Goal: Task Accomplishment & Management: Use online tool/utility

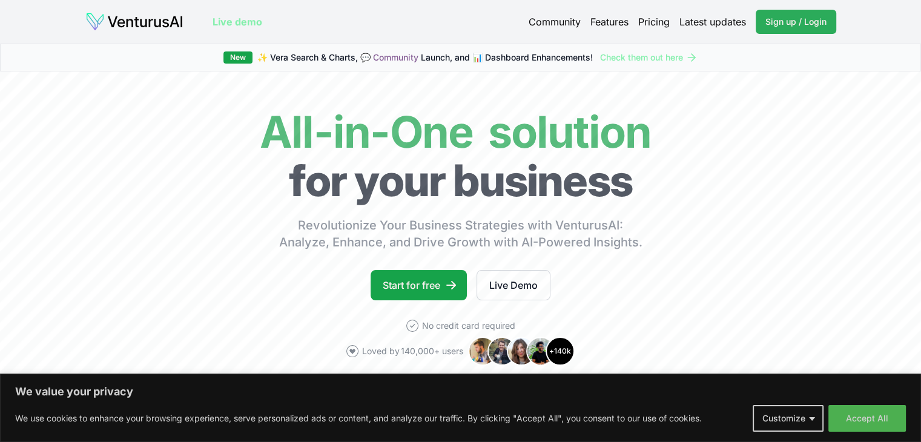
click at [778, 19] on span "Sign up / Login" at bounding box center [795, 22] width 61 height 12
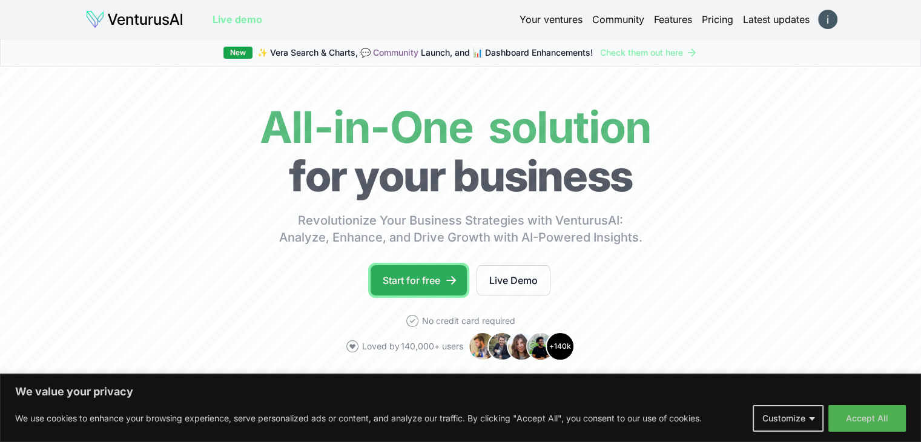
click at [398, 284] on link "Start for free" at bounding box center [418, 280] width 96 height 30
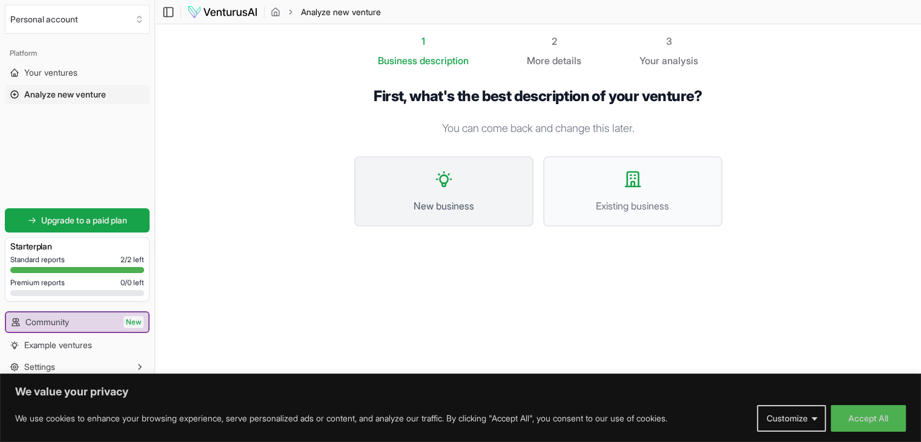
click at [461, 175] on button "New business" at bounding box center [443, 191] width 179 height 70
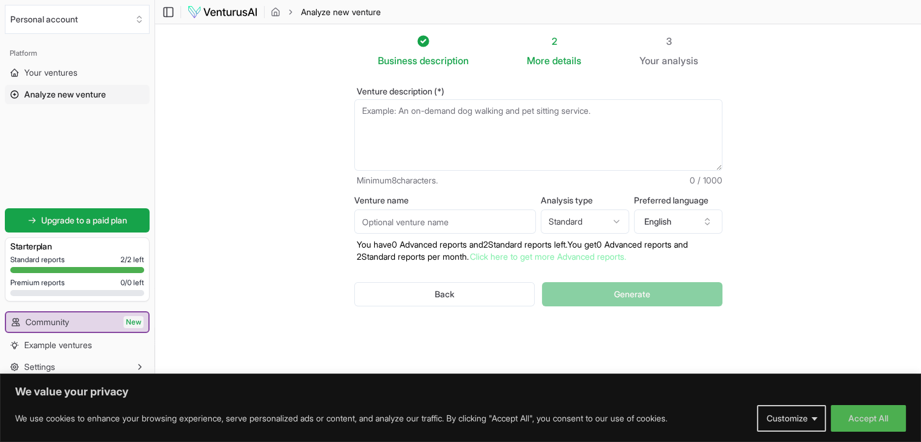
click at [433, 136] on textarea "Venture description (*)" at bounding box center [538, 134] width 368 height 71
type textarea "d"
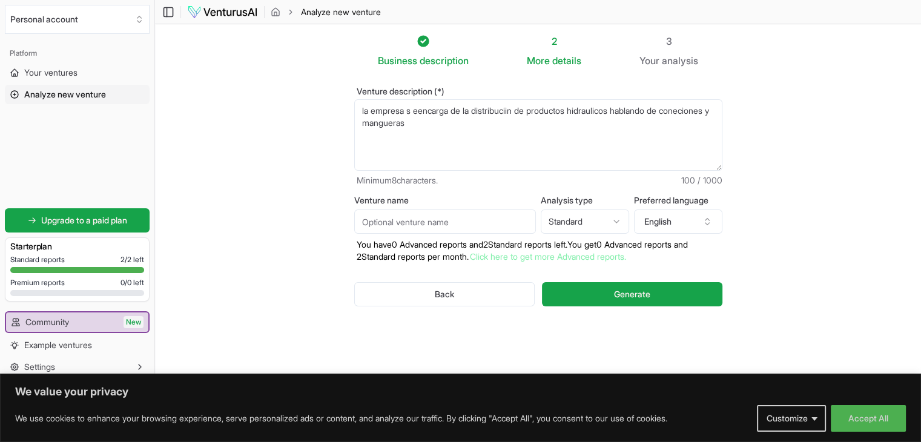
type textarea "la empresa s eencarga de la distribuciin de productos hidraulicos hablando de c…"
click at [426, 216] on input "Venture name" at bounding box center [445, 221] width 182 height 24
click at [597, 218] on html "We value your privacy We use cookies to enhance your browsing experience, serve…" at bounding box center [460, 221] width 921 height 442
click at [702, 219] on html "We value your privacy We use cookies to enhance your browsing experience, serve…" at bounding box center [460, 221] width 921 height 442
click at [702, 219] on icon "button" at bounding box center [707, 222] width 10 height 10
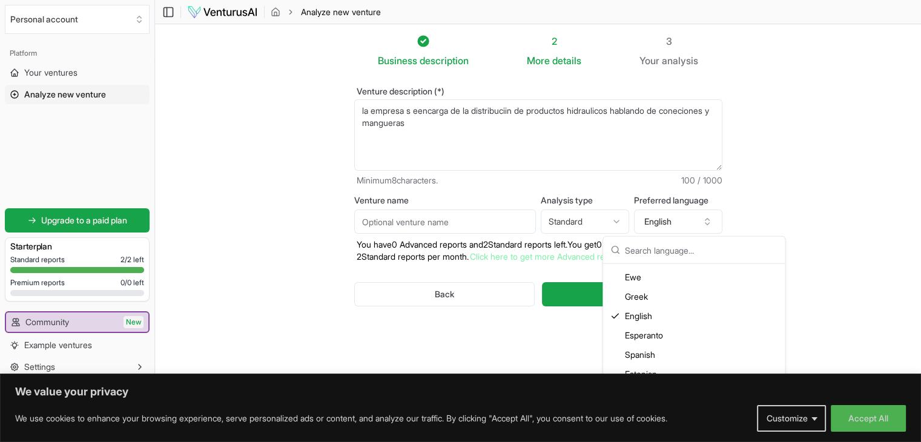
scroll to position [666, 0]
click at [663, 344] on div "Spanish" at bounding box center [693, 346] width 177 height 19
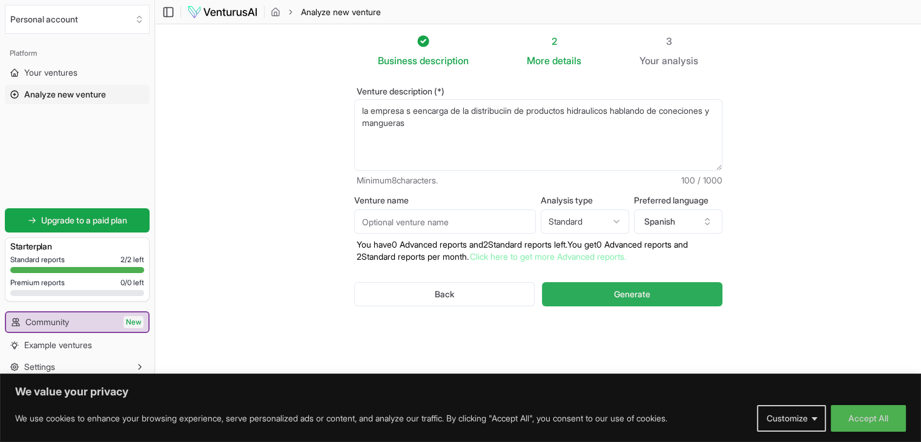
click at [637, 300] on button "Generate" at bounding box center [632, 294] width 180 height 24
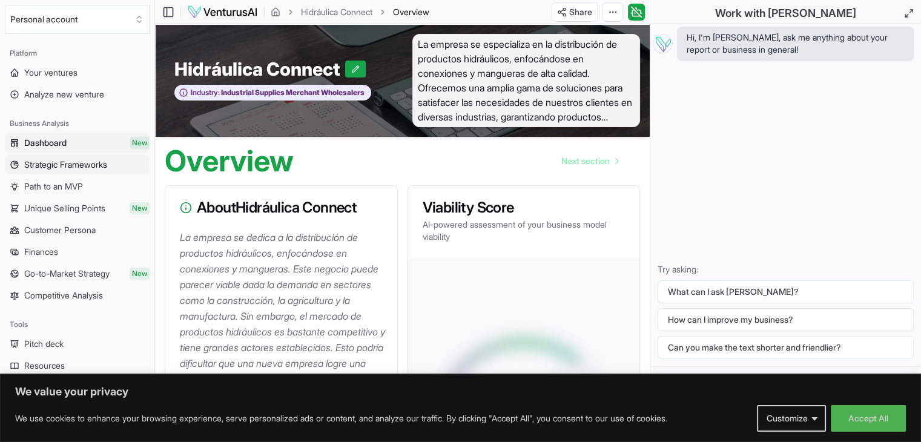
click at [99, 170] on span "Strategic Frameworks" at bounding box center [65, 165] width 83 height 12
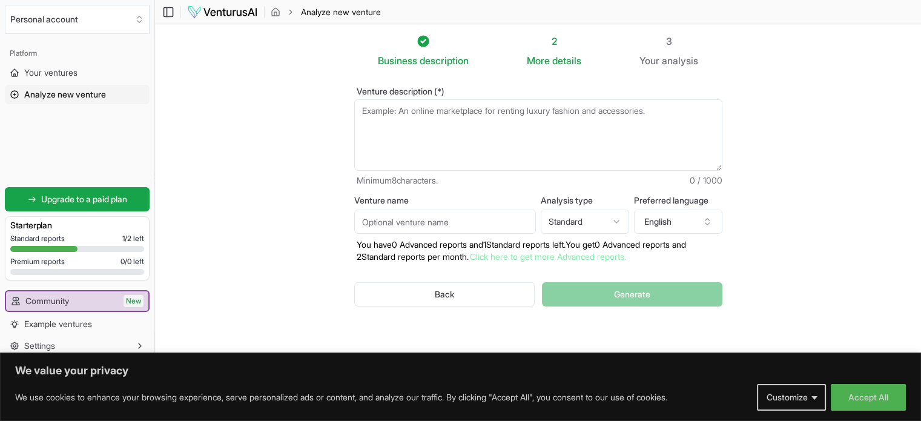
click at [451, 147] on textarea "Venture description (*)" at bounding box center [538, 134] width 368 height 71
click at [617, 230] on html "We value your privacy We use cookies to enhance your browsing experience, serve…" at bounding box center [460, 210] width 921 height 421
click at [696, 220] on button "English" at bounding box center [678, 221] width 88 height 24
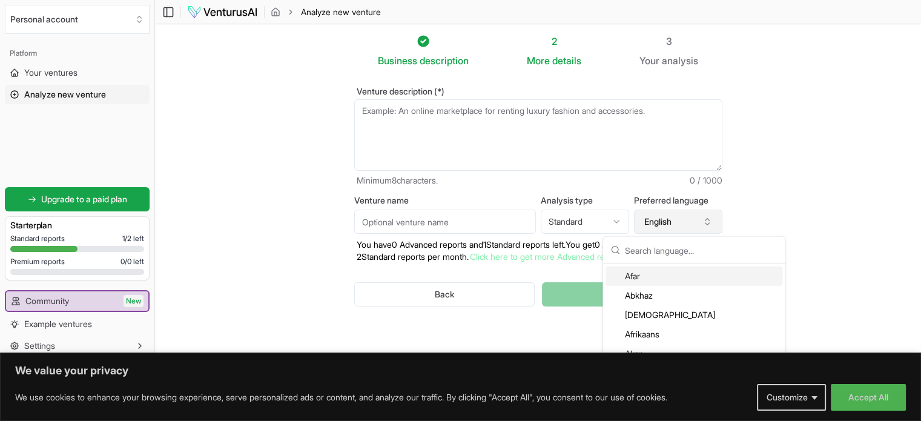
click at [696, 220] on button "English" at bounding box center [678, 221] width 88 height 24
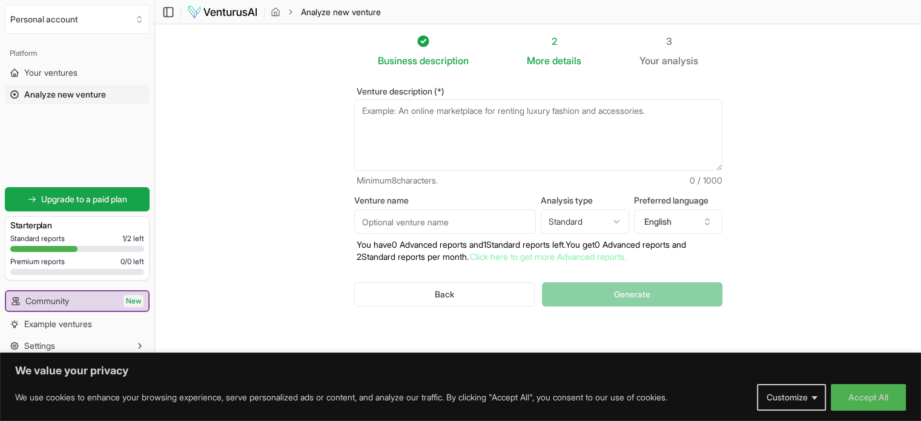
click at [446, 134] on textarea "Venture description (*)" at bounding box center [538, 134] width 368 height 71
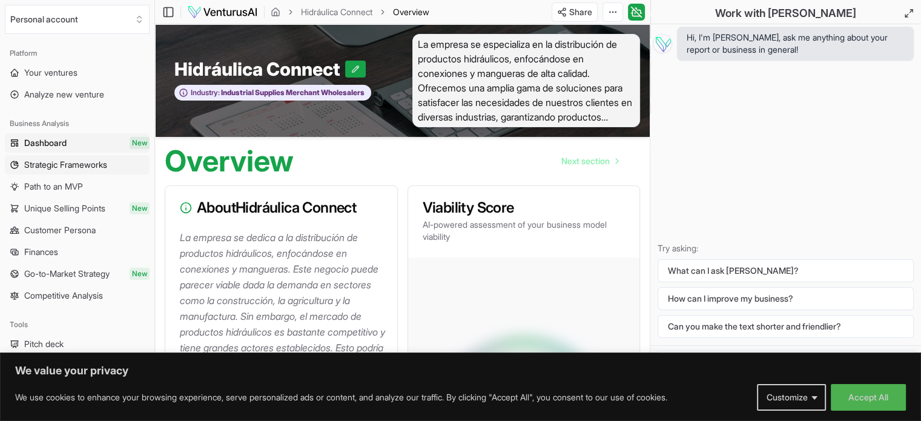
click at [85, 165] on span "Strategic Frameworks" at bounding box center [65, 165] width 83 height 12
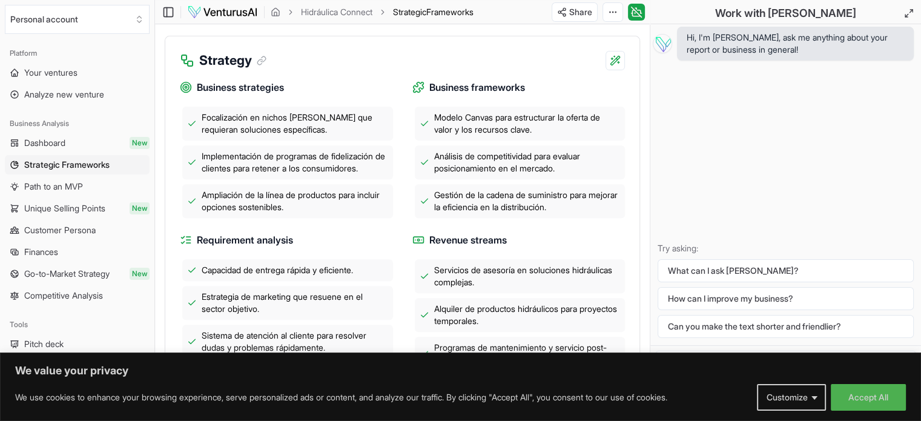
scroll to position [441, 0]
